Goal: Find specific page/section: Find specific page/section

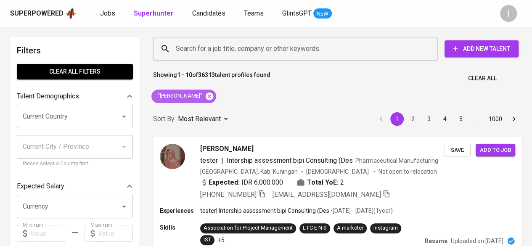
click at [206, 94] on icon at bounding box center [210, 96] width 8 height 8
click at [200, 48] on input "Search for a job title, company or other keywords" at bounding box center [298, 49] width 248 height 16
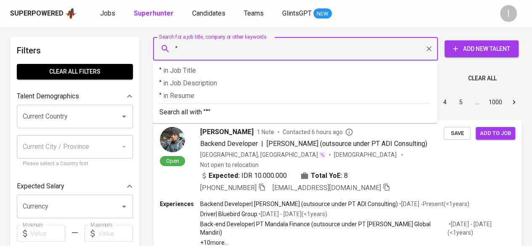
paste input "[PERSON_NAME] [PERSON_NAME]"
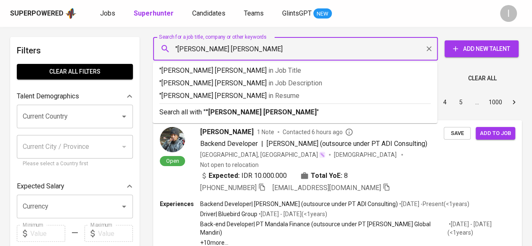
type input ""[PERSON_NAME] [PERSON_NAME]'"
click at [243, 116] on p "Search all with " "[PERSON_NAME] [PERSON_NAME]' "" at bounding box center [294, 112] width 271 height 10
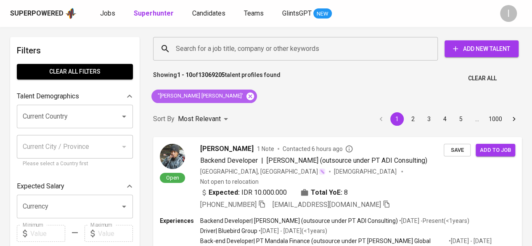
click at [246, 96] on icon at bounding box center [250, 96] width 8 height 8
click at [221, 51] on input "Search for a job title, company or other keywords" at bounding box center [298, 49] width 248 height 16
click at [216, 49] on input "Search for a job title, company or other keywords" at bounding box center [298, 49] width 248 height 16
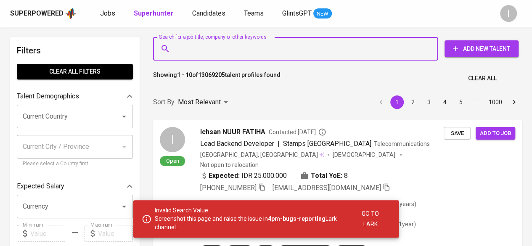
paste input "[PERSON_NAME] [PERSON_NAME]"
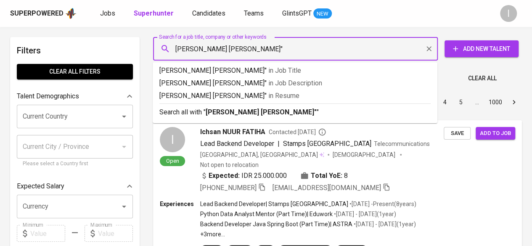
click at [175, 50] on input "[PERSON_NAME] [PERSON_NAME]"" at bounding box center [298, 49] width 248 height 16
type input ""[PERSON_NAME] [PERSON_NAME]""
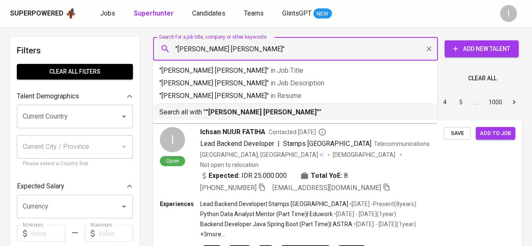
click at [245, 116] on b ""[PERSON_NAME] [PERSON_NAME]"" at bounding box center [262, 112] width 113 height 8
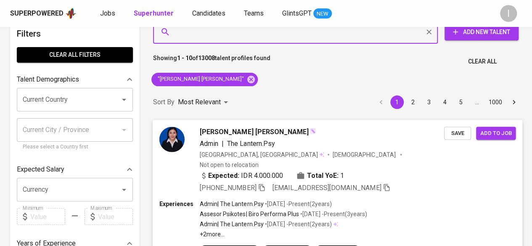
scroll to position [19, 0]
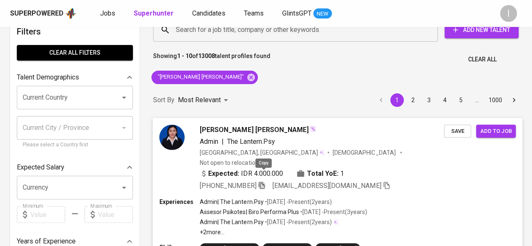
click at [264, 182] on icon "button" at bounding box center [261, 185] width 6 height 7
